Goal: Task Accomplishment & Management: Use online tool/utility

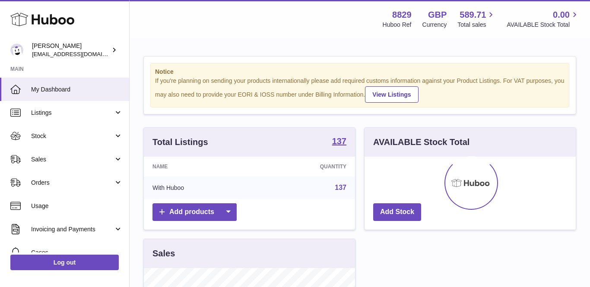
scroll to position [135, 211]
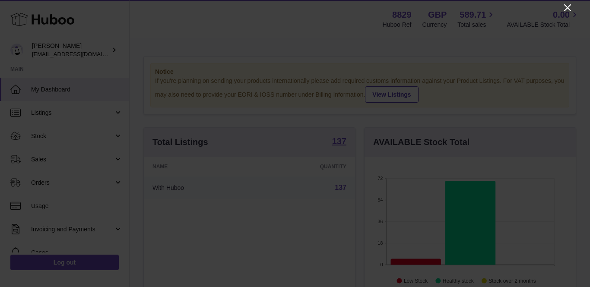
click at [568, 9] on icon "Close" at bounding box center [567, 8] width 10 height 10
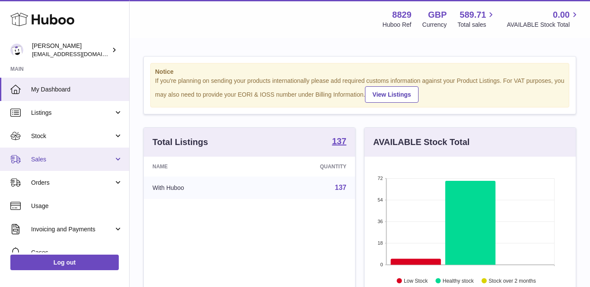
click at [41, 158] on span "Sales" at bounding box center [72, 159] width 82 height 8
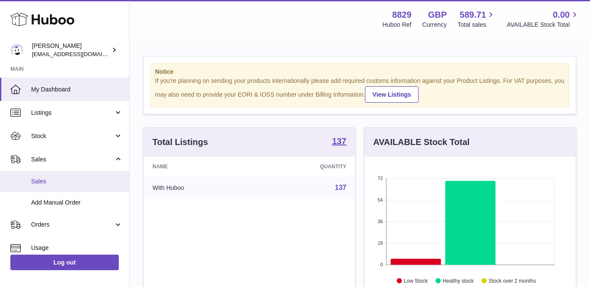
click at [44, 185] on link "Sales" at bounding box center [64, 181] width 129 height 21
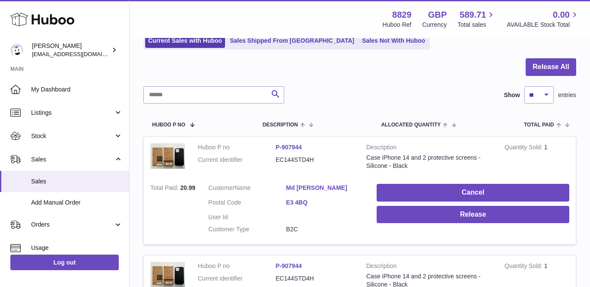
scroll to position [146, 0]
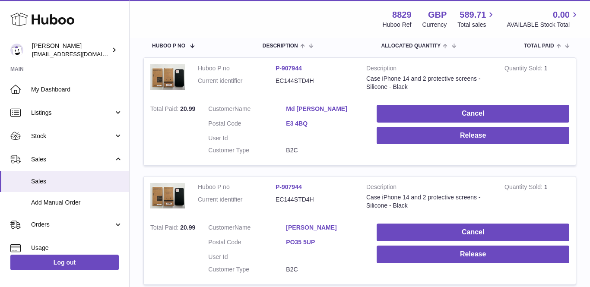
click at [314, 105] on link "Md [PERSON_NAME]" at bounding box center [325, 109] width 78 height 8
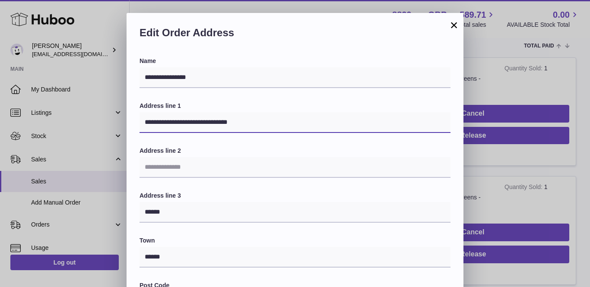
drag, startPoint x: 209, startPoint y: 123, endPoint x: 299, endPoint y: 130, distance: 89.7
click at [299, 130] on input "**********" at bounding box center [295, 122] width 311 height 21
type input "**********"
click at [162, 181] on div "**********" at bounding box center [295, 274] width 311 height 435
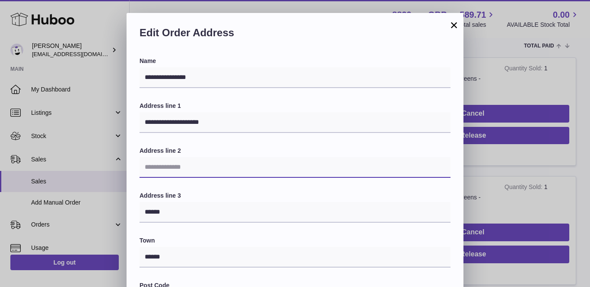
click at [159, 165] on input "text" at bounding box center [295, 167] width 311 height 21
paste input "**********"
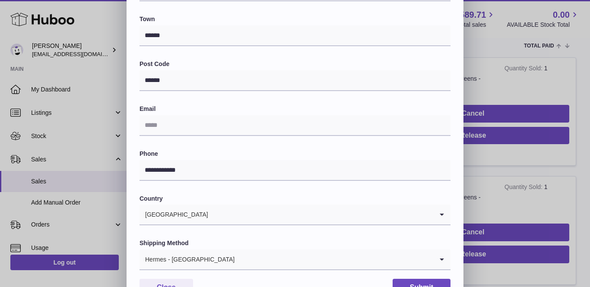
scroll to position [229, 0]
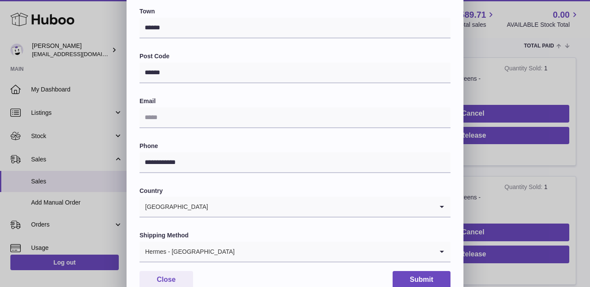
type input "**********"
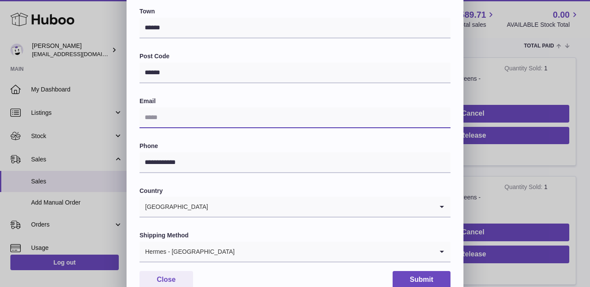
click at [175, 117] on input "text" at bounding box center [295, 118] width 311 height 21
paste input "**********"
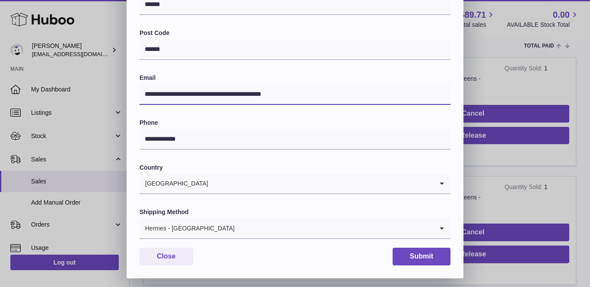
type input "**********"
click at [235, 222] on input "Search for option" at bounding box center [334, 229] width 198 height 20
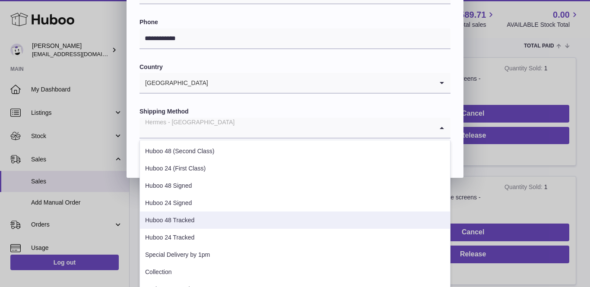
click at [184, 220] on li "Huboo 48 Tracked" at bounding box center [295, 220] width 310 height 17
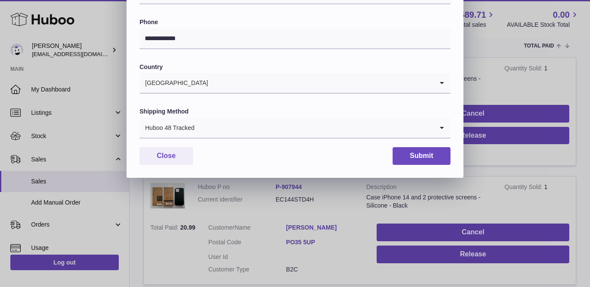
scroll to position [253, 0]
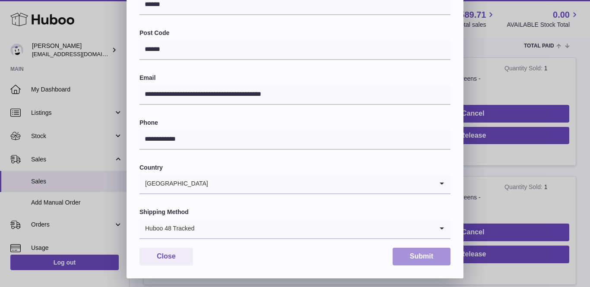
click at [410, 252] on button "Submit" at bounding box center [422, 257] width 58 height 18
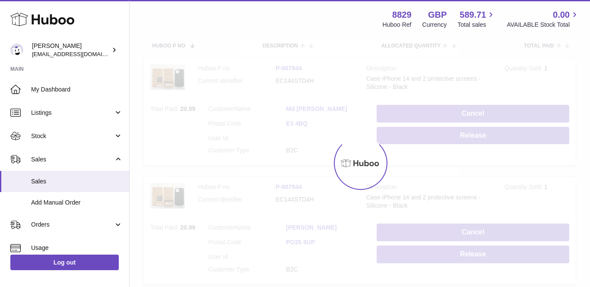
scroll to position [0, 0]
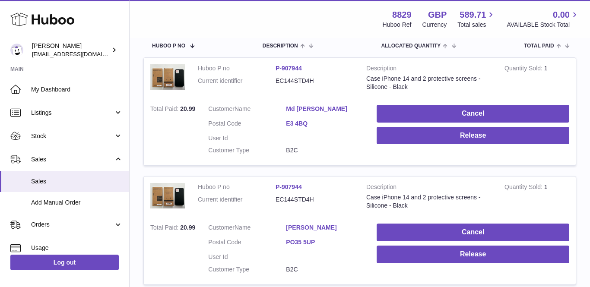
click at [310, 106] on link "Md Jillur Rahman" at bounding box center [325, 109] width 78 height 8
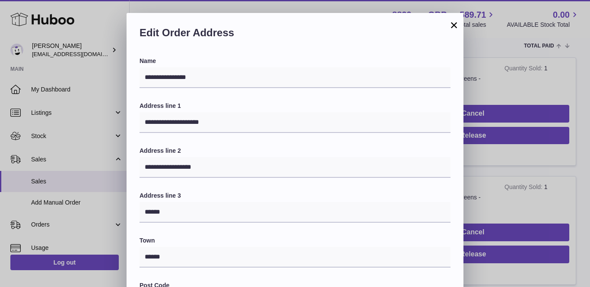
click at [455, 20] on button "×" at bounding box center [454, 25] width 10 height 10
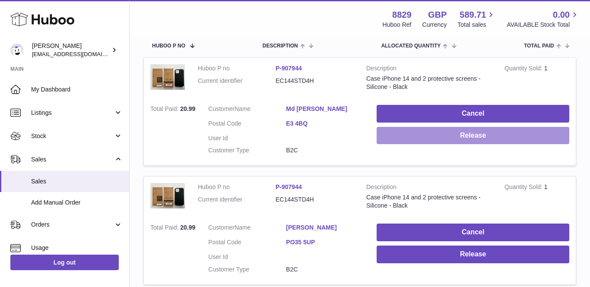
click at [454, 136] on button "Release" at bounding box center [473, 136] width 193 height 18
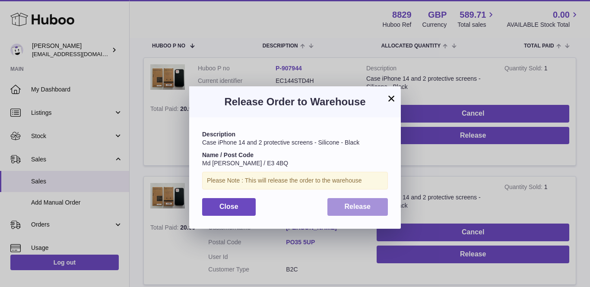
click at [335, 198] on button "Release" at bounding box center [357, 207] width 61 height 18
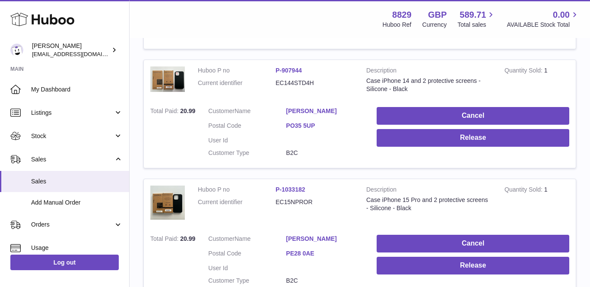
scroll to position [275, 0]
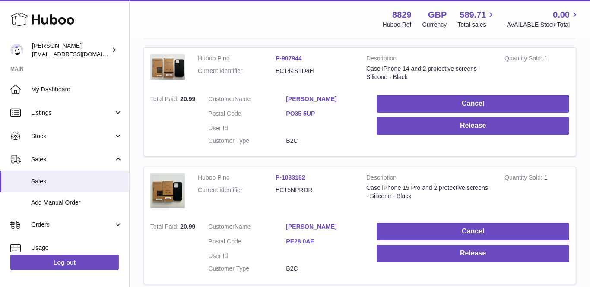
click at [325, 95] on link "Andrea Hazlewood" at bounding box center [325, 99] width 78 height 8
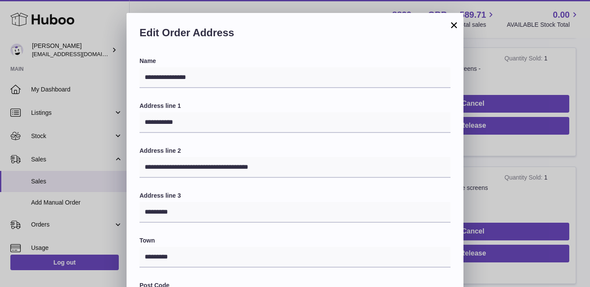
click at [455, 24] on button "×" at bounding box center [454, 25] width 10 height 10
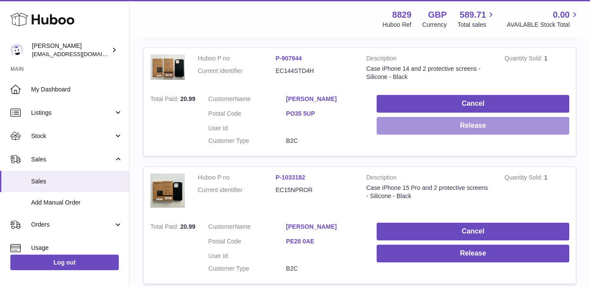
click at [430, 128] on button "Release" at bounding box center [473, 126] width 193 height 18
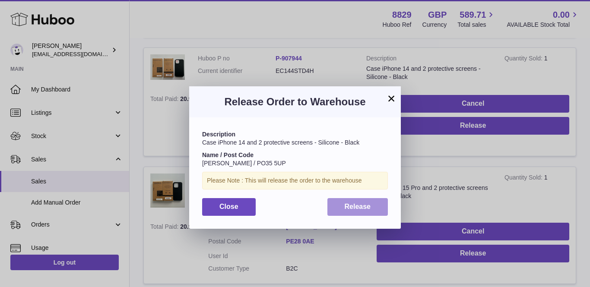
click at [361, 206] on span "Release" at bounding box center [358, 206] width 26 height 7
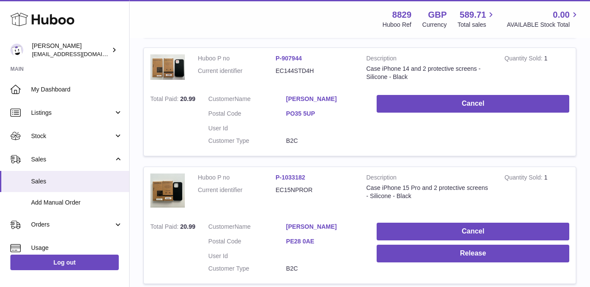
click at [313, 223] on link "Rory Saunders" at bounding box center [325, 227] width 78 height 8
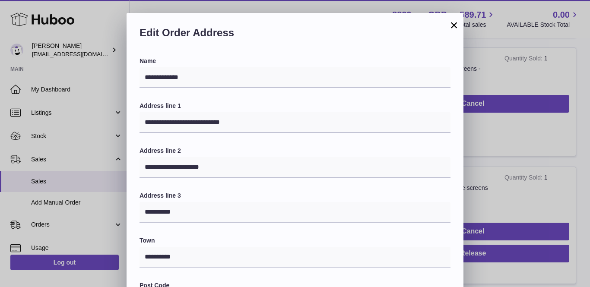
click at [453, 23] on button "×" at bounding box center [454, 25] width 10 height 10
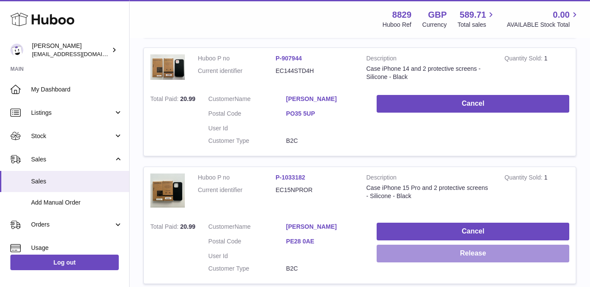
click at [435, 245] on button "Release" at bounding box center [473, 254] width 193 height 18
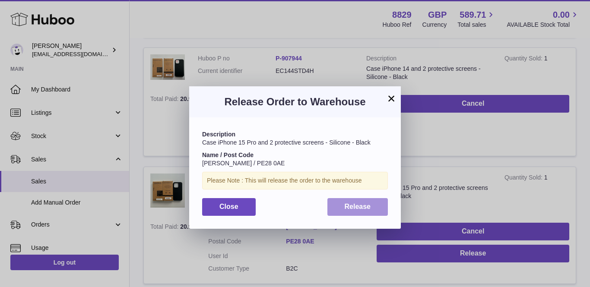
click at [365, 208] on span "Release" at bounding box center [358, 206] width 26 height 7
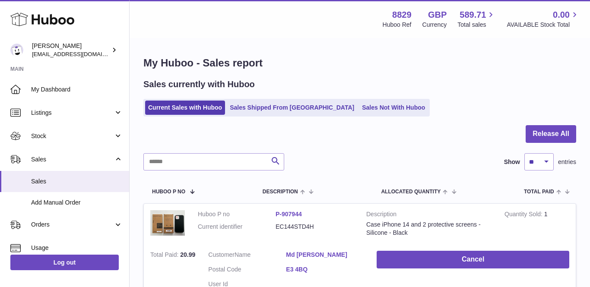
scroll to position [0, 0]
